Goal: Information Seeking & Learning: Learn about a topic

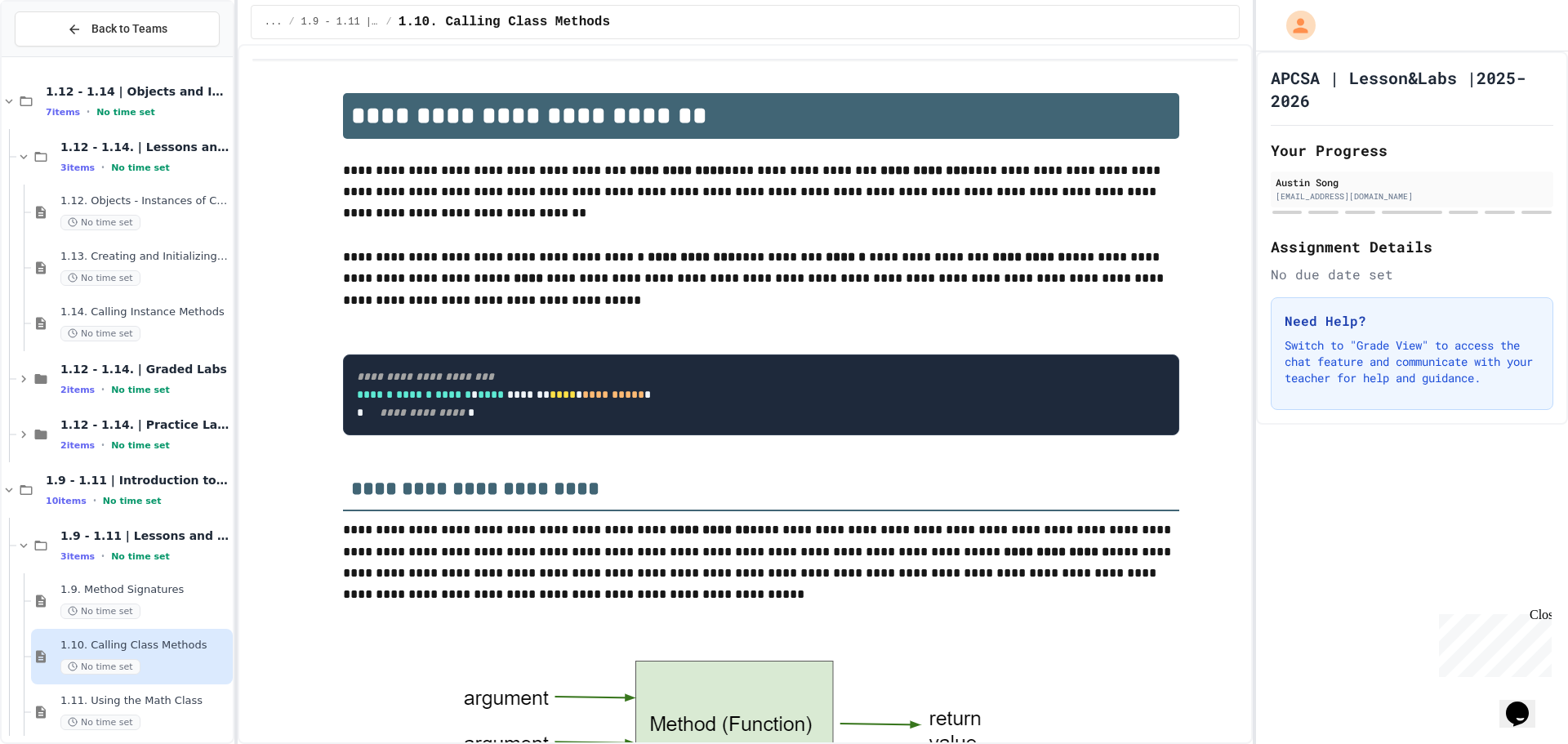
scroll to position [1229, 0]
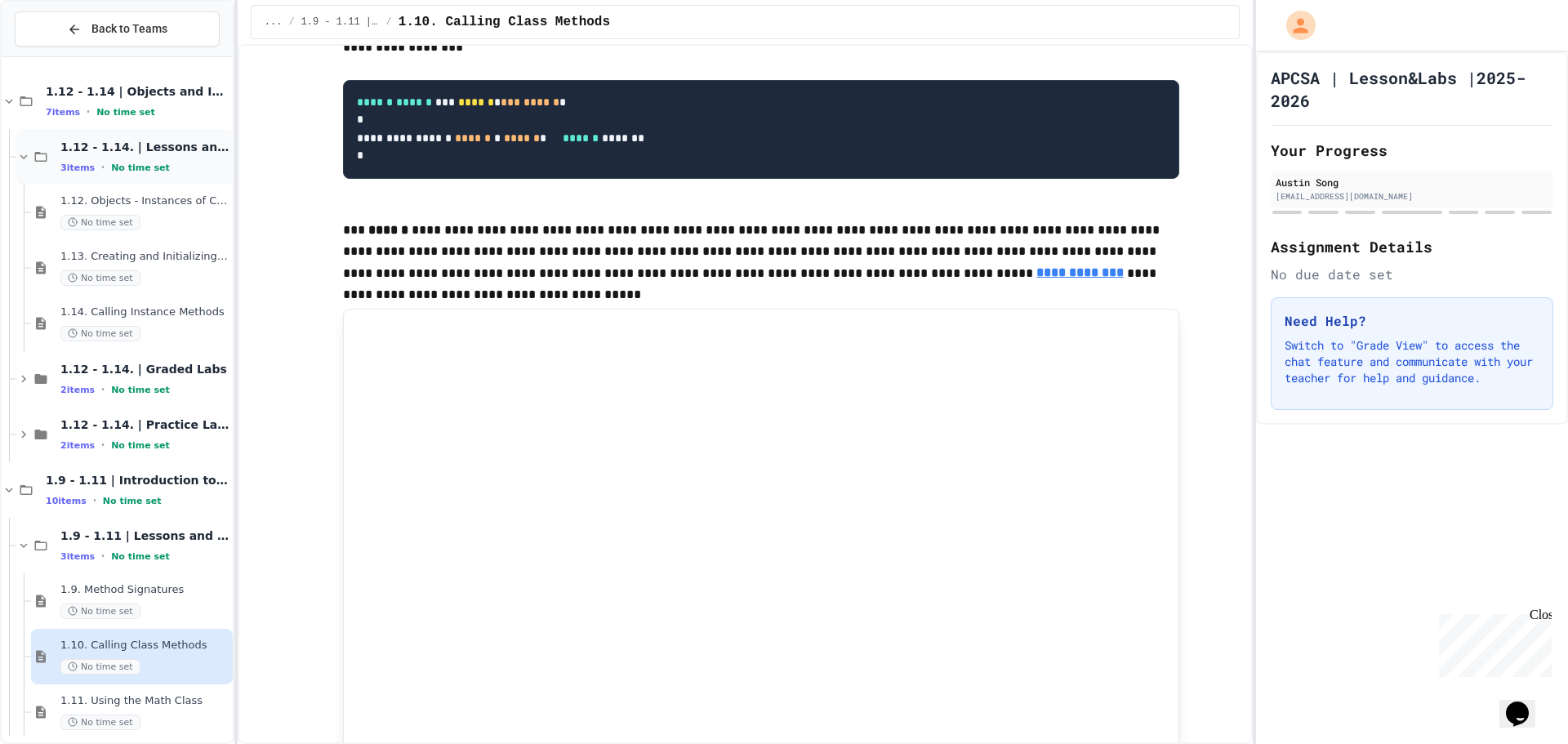
click at [149, 141] on span "1.12 - 1.14. | Lessons and Notes" at bounding box center [145, 146] width 169 height 14
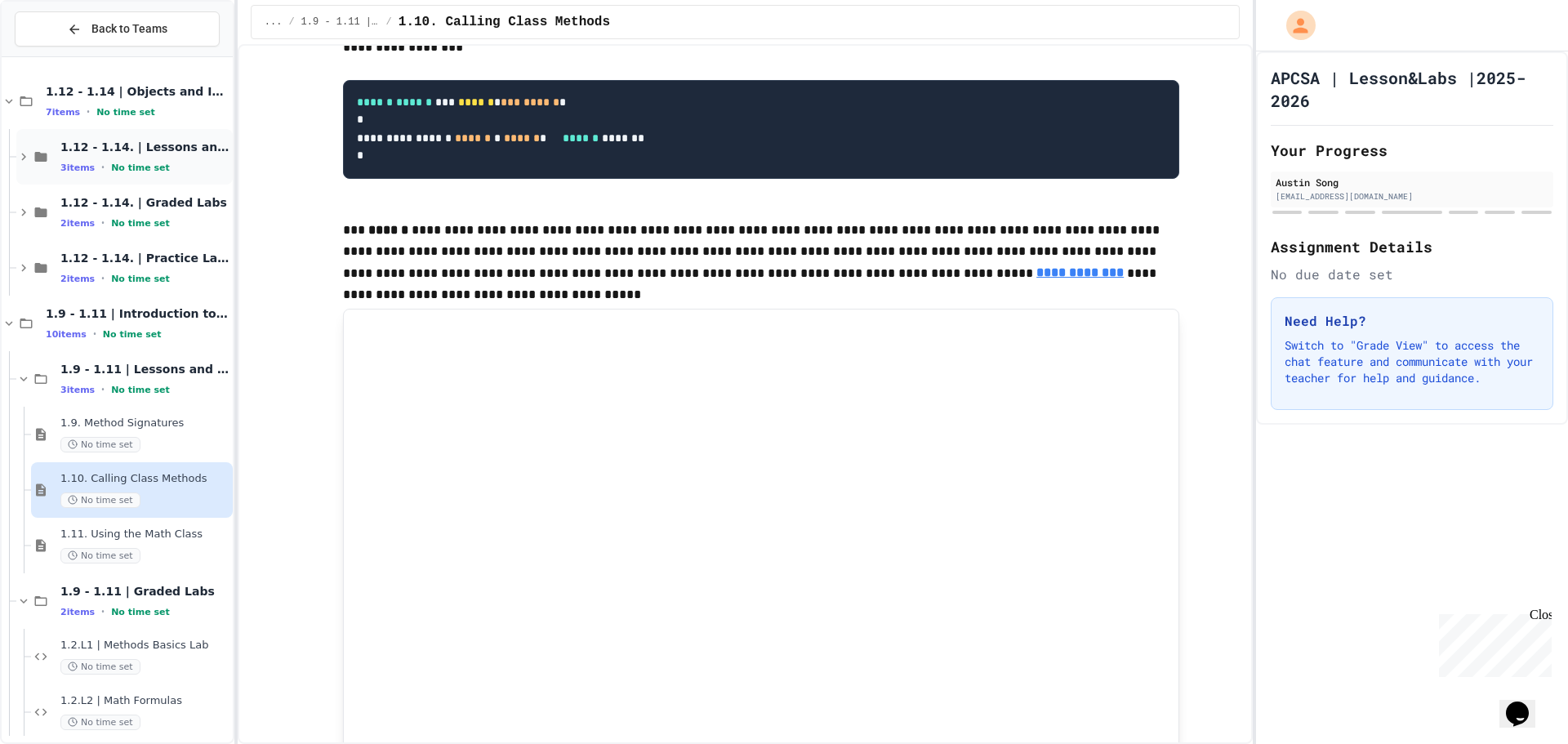
click at [173, 157] on div "1.12 - 1.14. | Lessons and Notes 3 items • No time set" at bounding box center [145, 156] width 169 height 35
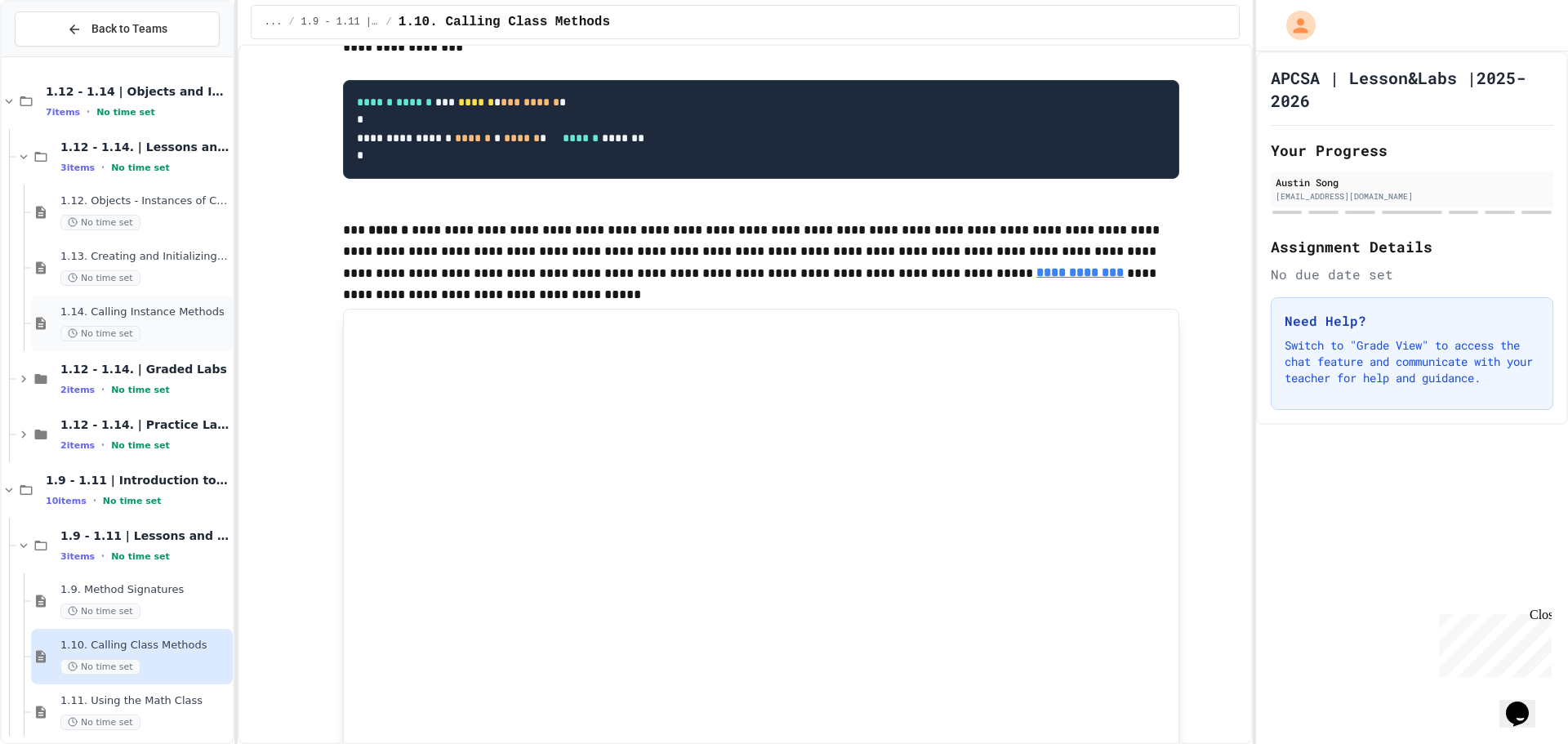
click at [179, 338] on div "No time set" at bounding box center [145, 333] width 169 height 15
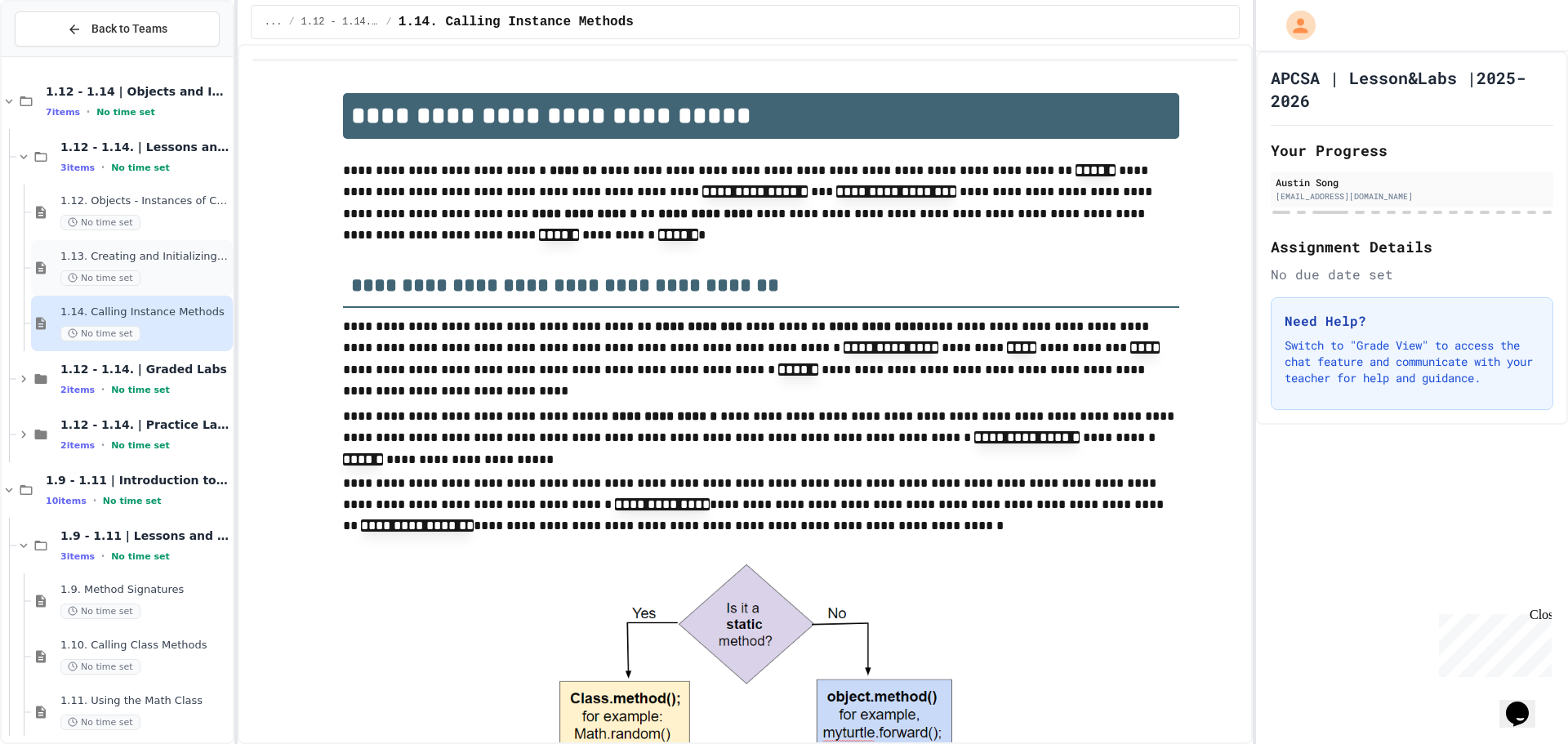
click at [177, 290] on div "1.13. Creating and Initializing Objects: Constructors No time set" at bounding box center [132, 268] width 202 height 56
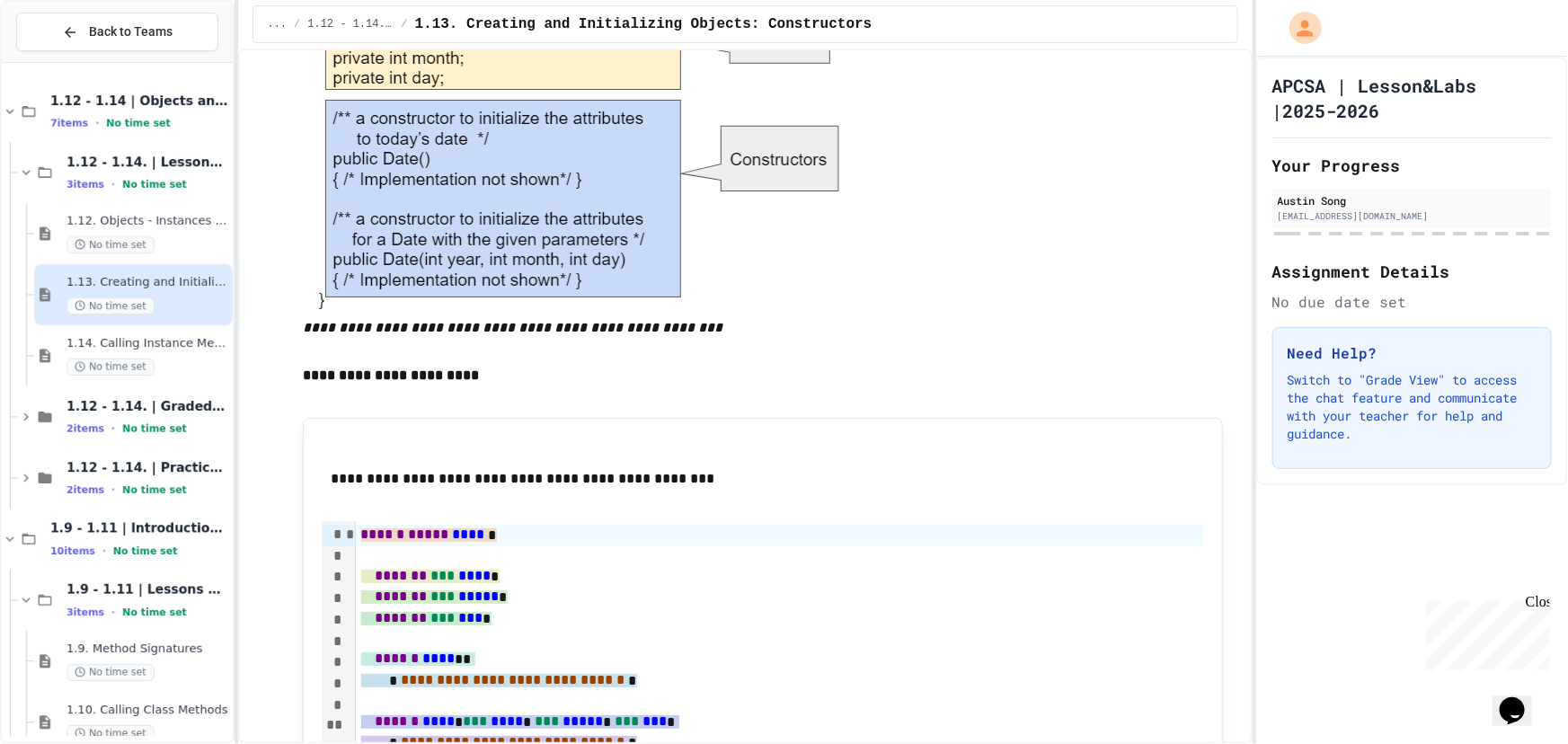
scroll to position [6439, 0]
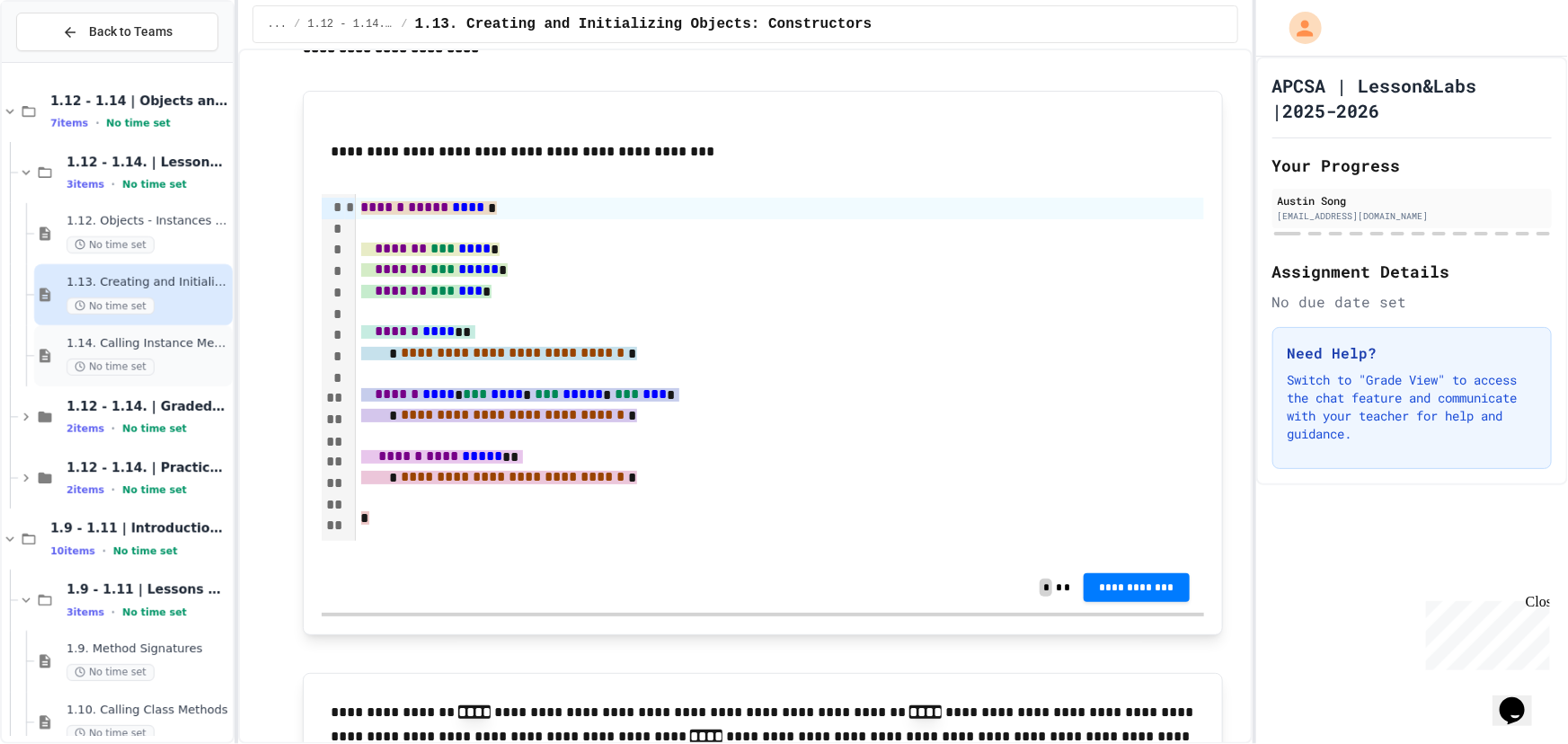
click at [161, 349] on span "1.14. Calling Instance Methods" at bounding box center [147, 343] width 163 height 15
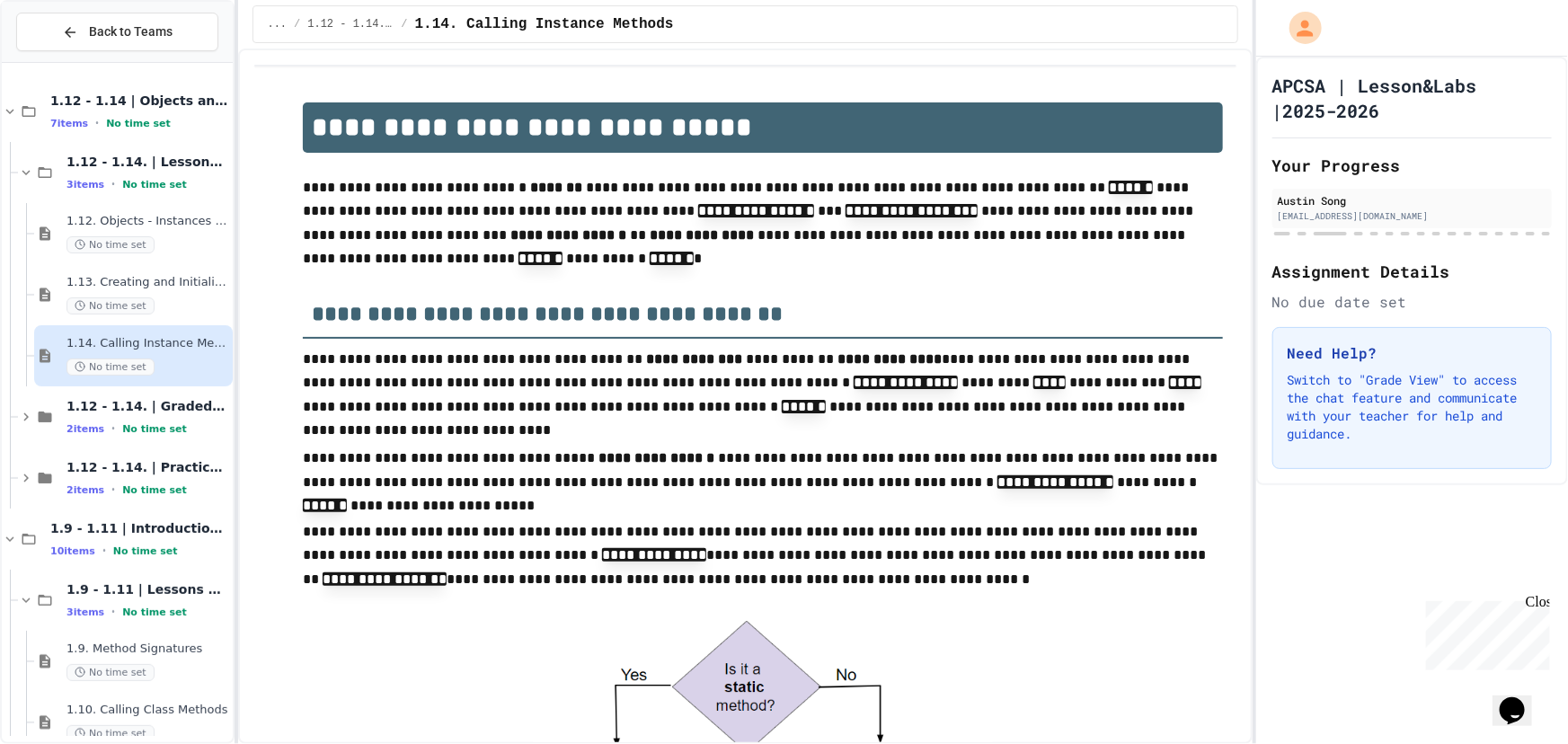
click at [990, 711] on div at bounding box center [763, 730] width 920 height 230
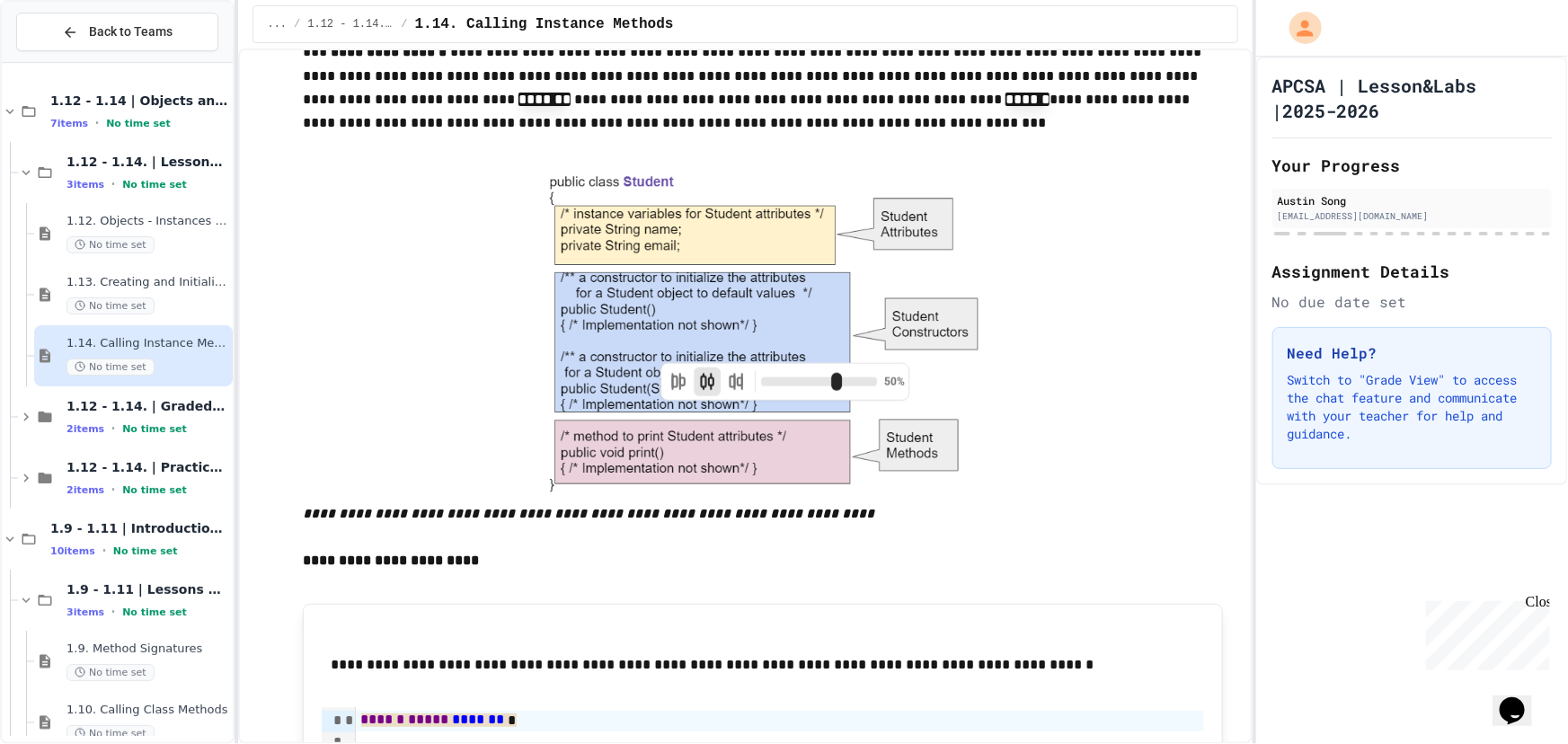
scroll to position [1307, 0]
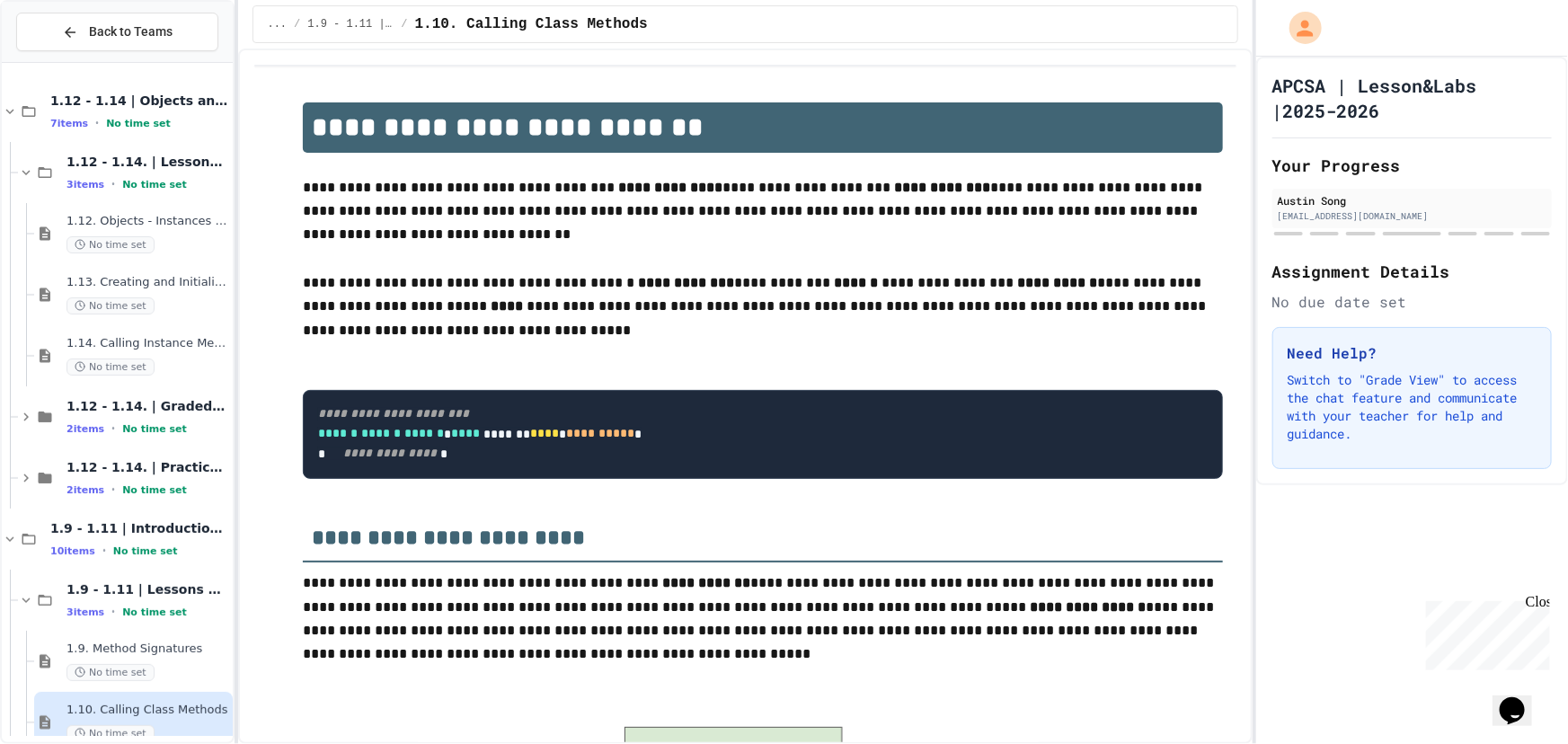
scroll to position [1384, 0]
